Goal: Task Accomplishment & Management: Manage account settings

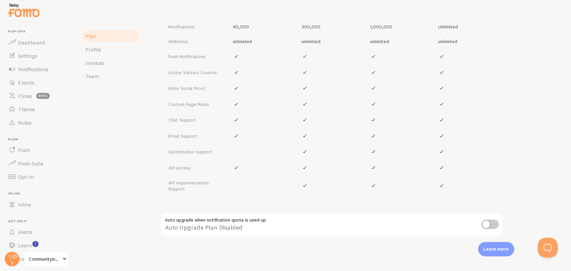
scroll to position [186, 0]
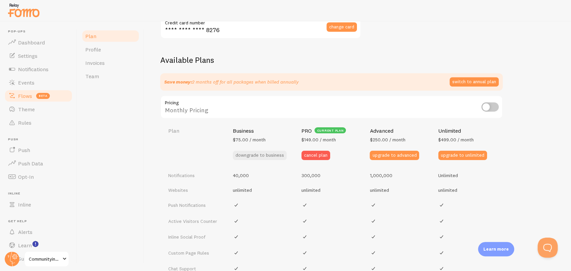
click at [35, 94] on link "Flows beta" at bounding box center [38, 95] width 69 height 13
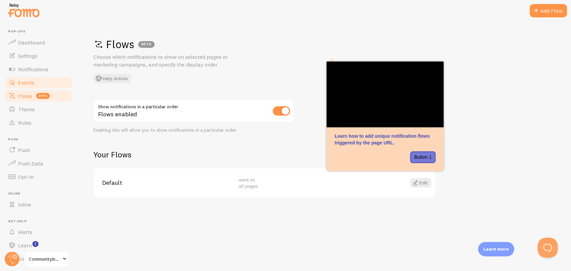
click at [27, 81] on span "Events" at bounding box center [26, 82] width 16 height 7
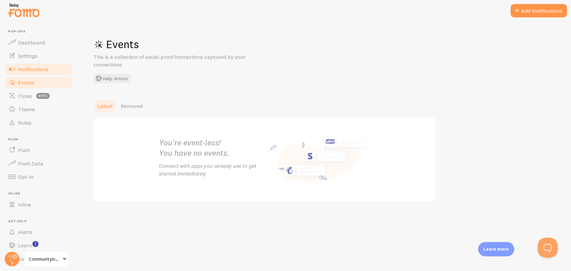
click at [33, 69] on span "Notifications" at bounding box center [33, 69] width 30 height 7
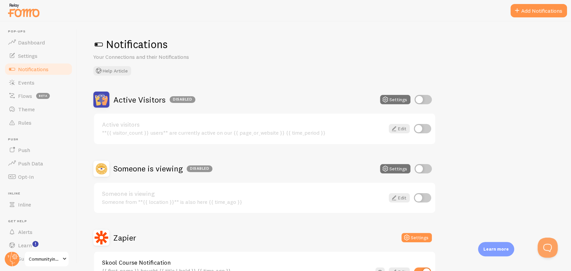
scroll to position [136, 0]
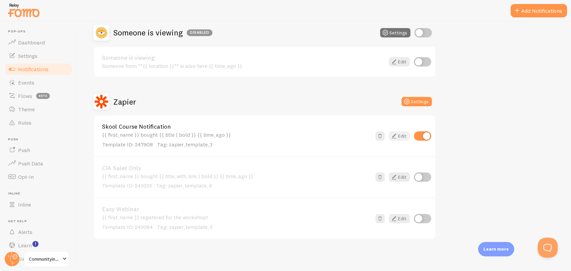
click at [399, 137] on link "Edit" at bounding box center [399, 135] width 21 height 9
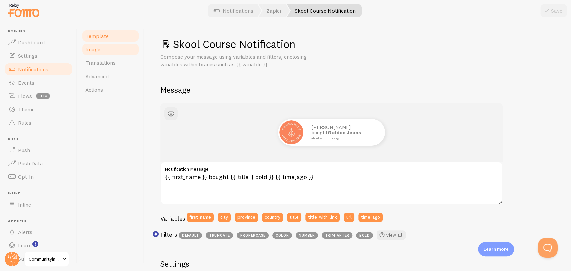
click at [102, 50] on link "Image" at bounding box center [110, 49] width 59 height 13
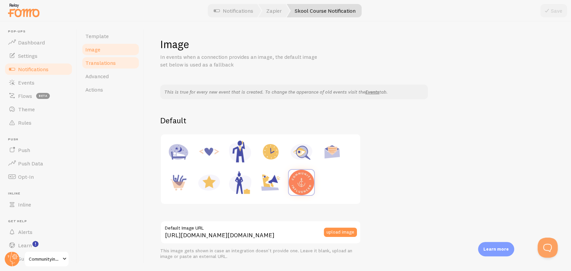
click at [109, 67] on link "Translations" at bounding box center [110, 62] width 59 height 13
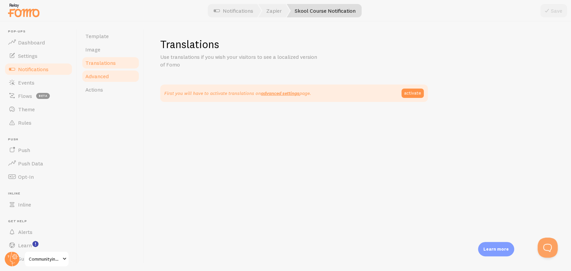
click at [100, 73] on span "Advanced" at bounding box center [96, 76] width 23 height 7
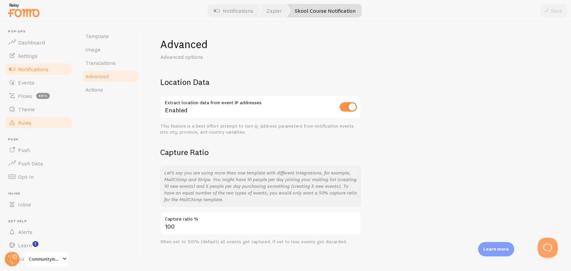
click at [29, 121] on span "Rules" at bounding box center [24, 122] width 13 height 7
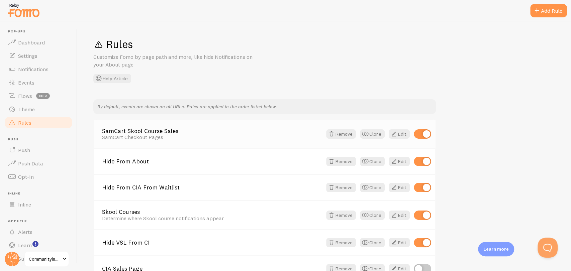
scroll to position [95, 0]
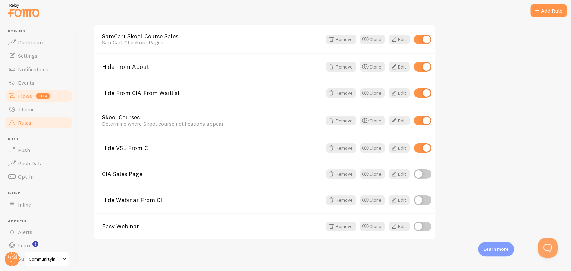
click at [20, 97] on span "Flows" at bounding box center [25, 96] width 14 height 7
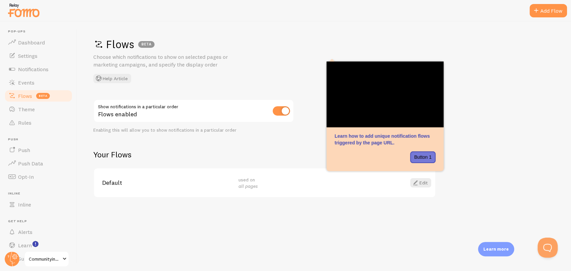
scroll to position [18, 0]
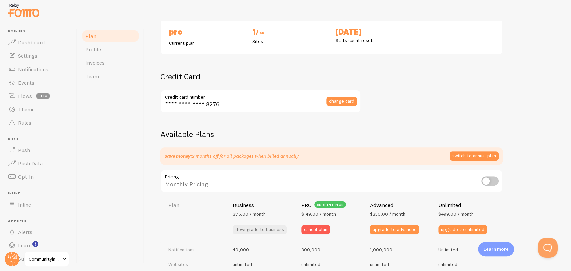
scroll to position [149, 0]
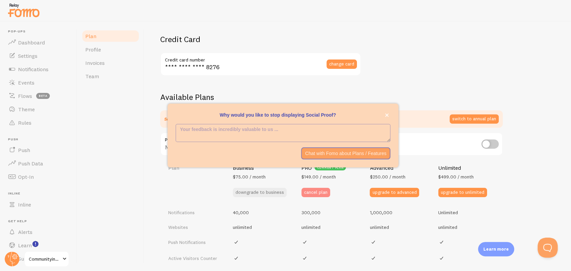
click at [315, 191] on button "cancel plan" at bounding box center [315, 192] width 29 height 9
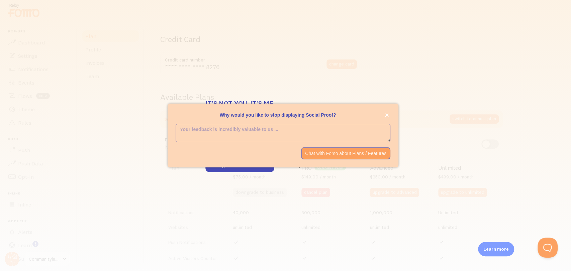
click at [271, 132] on textarea "<p>Why would you like to stop displaying Social Proof? </p>" at bounding box center [283, 132] width 214 height 17
type textarea "O"
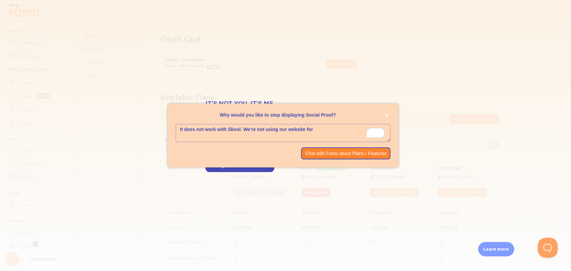
click at [241, 130] on textarea "It does not work with Skool. We're not using our website for" at bounding box center [283, 132] width 214 height 17
click at [228, 129] on textarea "It does not work with Skool. We're not using our website for" at bounding box center [283, 132] width 214 height 17
click at [252, 130] on textarea "It does not work with the Skool. We're not using our website for" at bounding box center [283, 132] width 214 height 17
click at [368, 128] on textarea "It does not work with the Skool platform. We're not using our website for" at bounding box center [283, 132] width 214 height 17
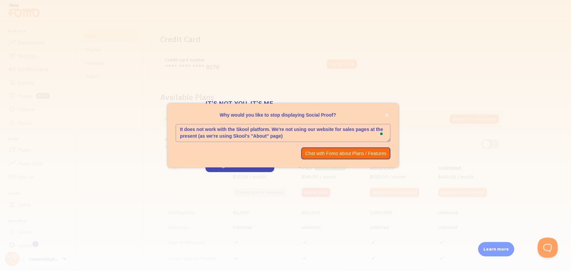
type textarea "It does not work with the Skool platform. We're not using our website for sales…"
click at [345, 153] on p "Chat with Fomo about Plans / Features" at bounding box center [345, 153] width 81 height 7
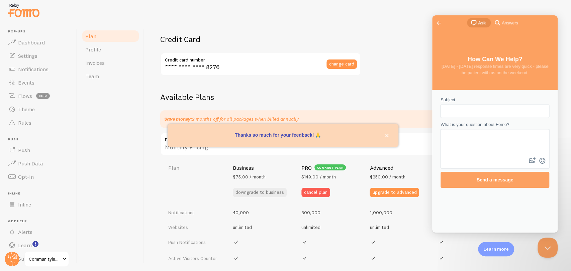
scroll to position [0, 0]
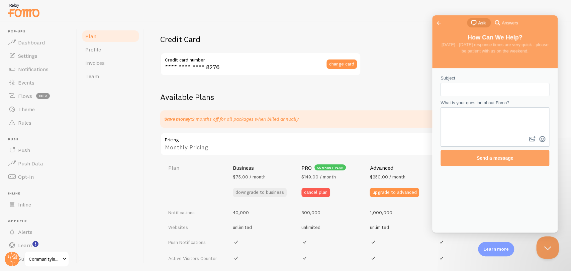
click at [514, 237] on button "Close Beacon popover" at bounding box center [546, 247] width 20 height 20
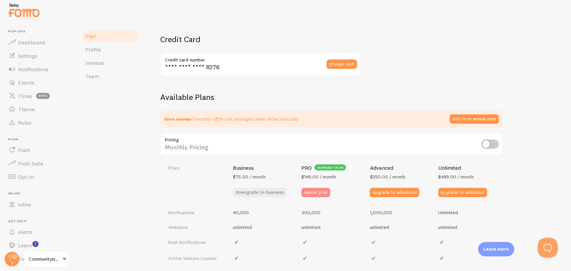
click at [317, 193] on button "cancel plan" at bounding box center [315, 192] width 29 height 9
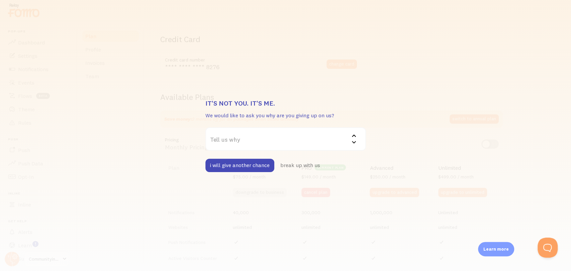
click at [270, 136] on label "Tell us why" at bounding box center [285, 138] width 161 height 23
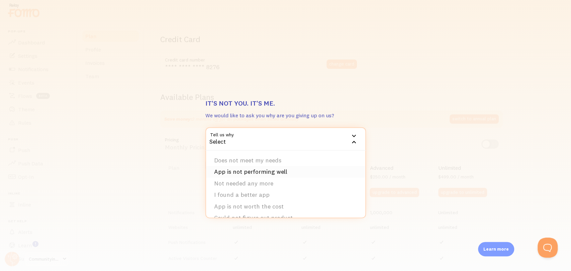
scroll to position [21, 0]
click at [266, 166] on li "Not needed any more" at bounding box center [285, 163] width 159 height 12
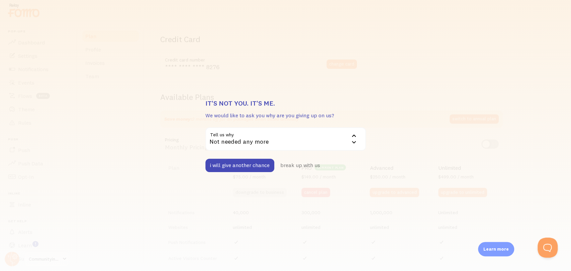
click at [286, 148] on div "Not needed any more" at bounding box center [285, 138] width 161 height 23
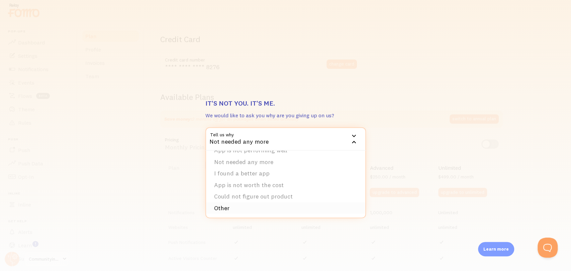
click at [229, 207] on li "Other" at bounding box center [285, 209] width 159 height 12
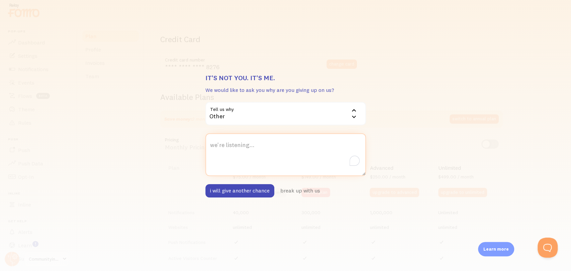
click at [258, 158] on textarea "we're listening..." at bounding box center [285, 154] width 161 height 43
click at [328, 119] on div "Other" at bounding box center [285, 113] width 161 height 23
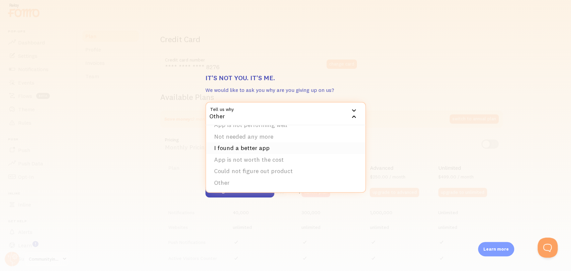
scroll to position [0, 0]
click at [280, 156] on li "Not needed any more" at bounding box center [285, 159] width 159 height 12
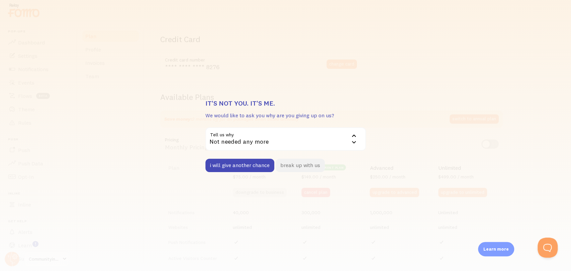
click at [298, 166] on button "break up with us" at bounding box center [300, 165] width 49 height 13
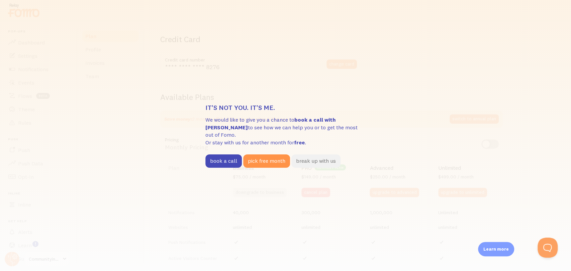
click at [319, 159] on button "break up with us" at bounding box center [315, 161] width 49 height 13
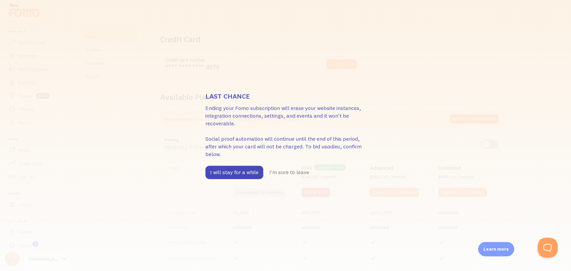
click at [487, 118] on div "Last chance Ending your Fomo subscription will erase your website instances, in…" at bounding box center [285, 135] width 571 height 271
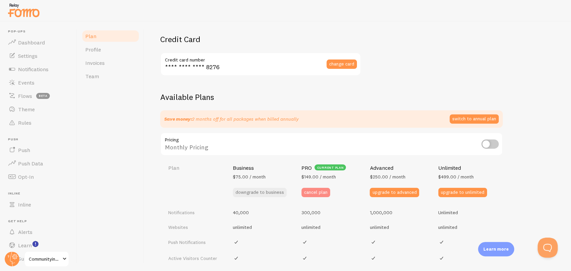
click at [314, 196] on button "cancel plan" at bounding box center [315, 192] width 29 height 9
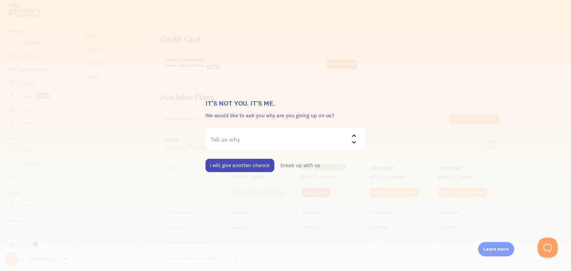
click at [287, 146] on label "Tell us why" at bounding box center [285, 138] width 161 height 23
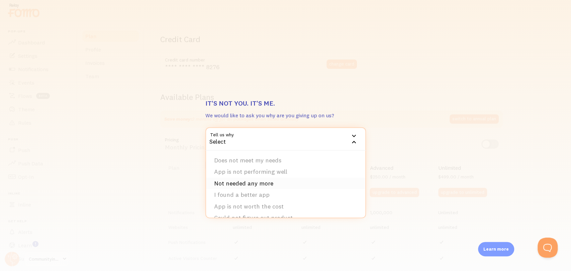
click at [261, 182] on li "Not needed any more" at bounding box center [285, 184] width 159 height 12
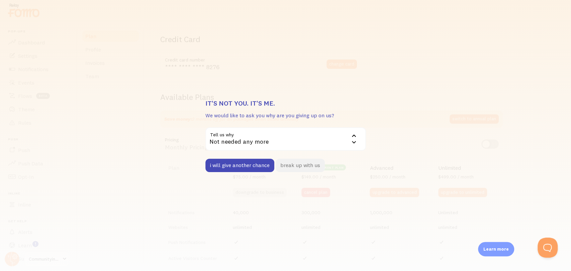
click at [295, 167] on button "break up with us" at bounding box center [300, 165] width 49 height 13
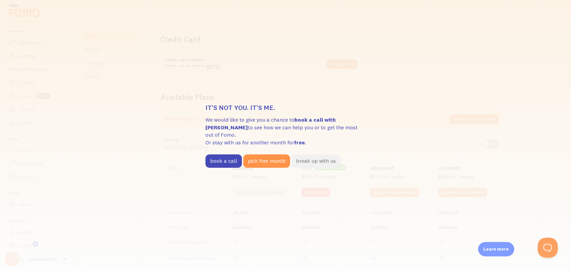
click at [308, 159] on button "break up with us" at bounding box center [315, 161] width 49 height 13
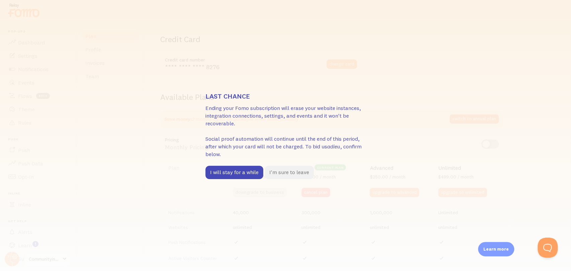
click at [284, 172] on button "I'm sure to leave" at bounding box center [289, 172] width 49 height 13
